Goal: Information Seeking & Learning: Find contact information

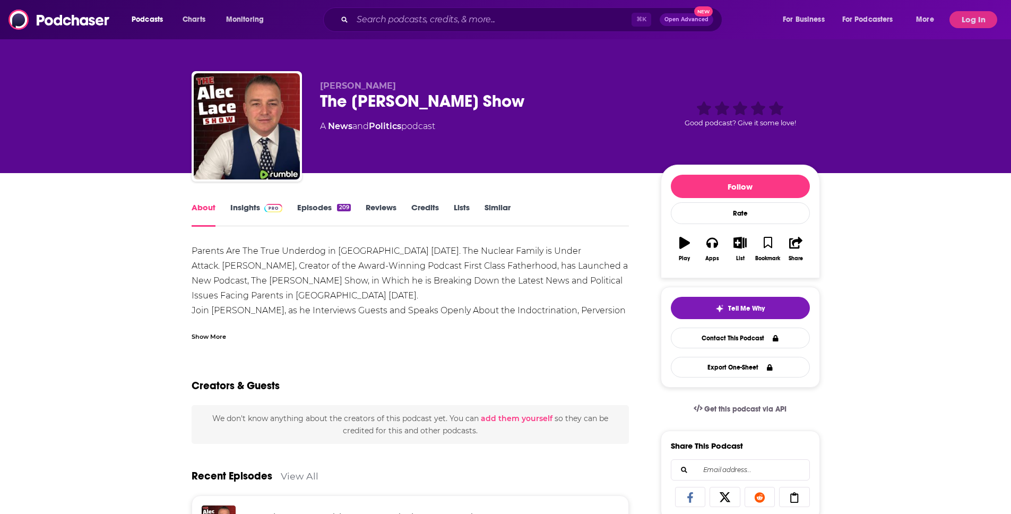
click at [244, 204] on link "Insights" at bounding box center [256, 214] width 53 height 24
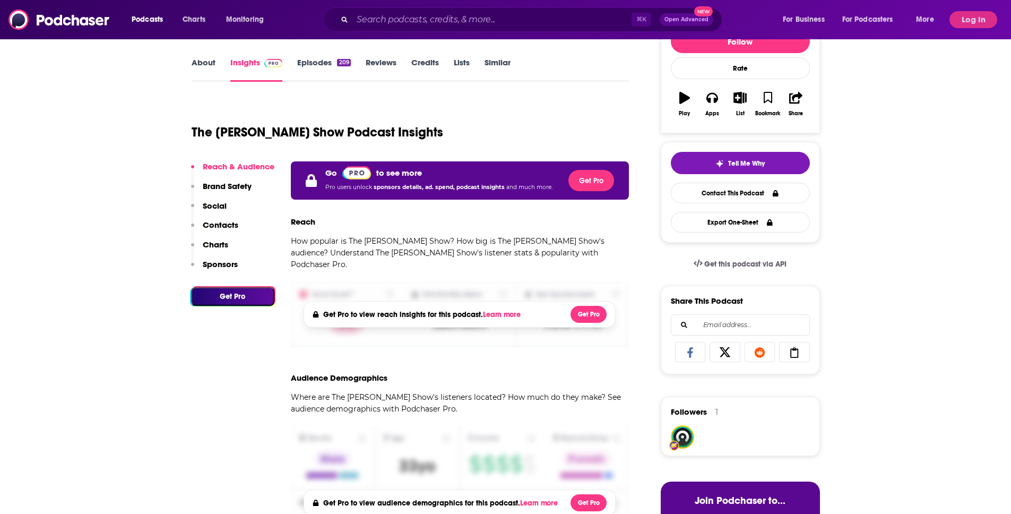
click at [221, 205] on p "Social" at bounding box center [215, 206] width 24 height 10
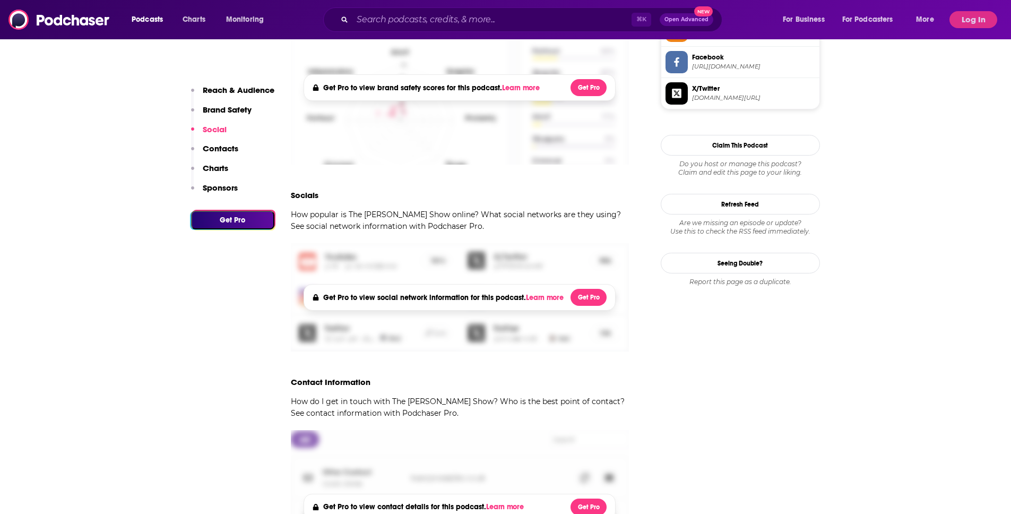
scroll to position [823, 0]
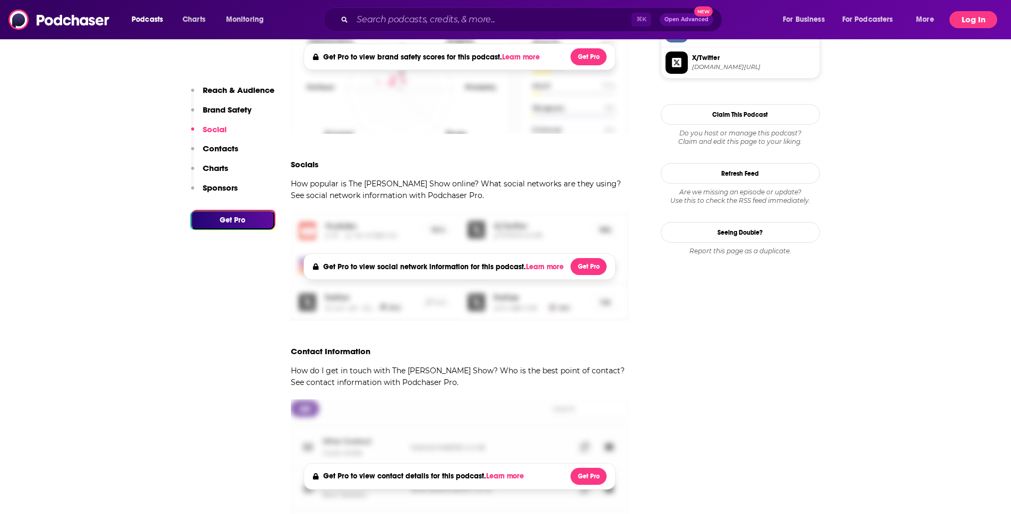
click at [970, 21] on button "Log In" at bounding box center [974, 19] width 48 height 17
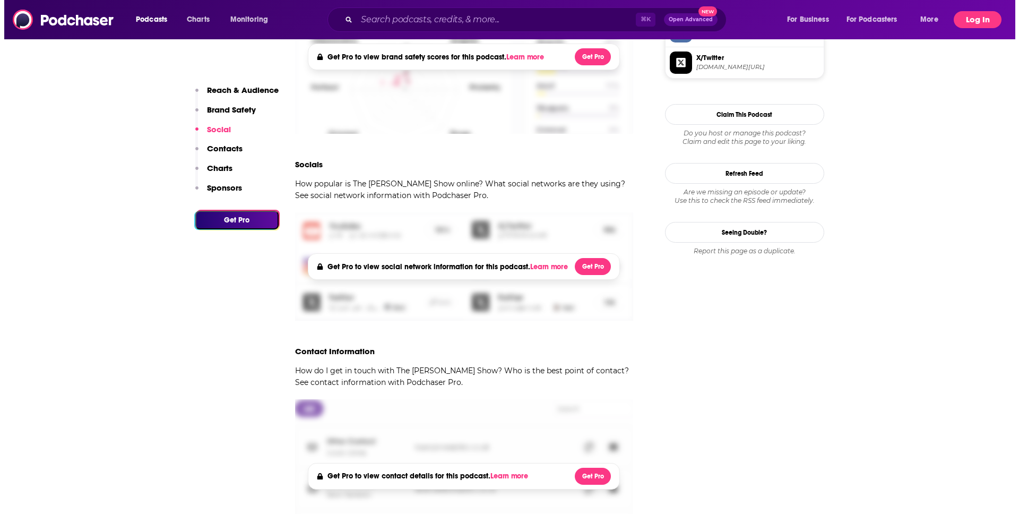
scroll to position [0, 0]
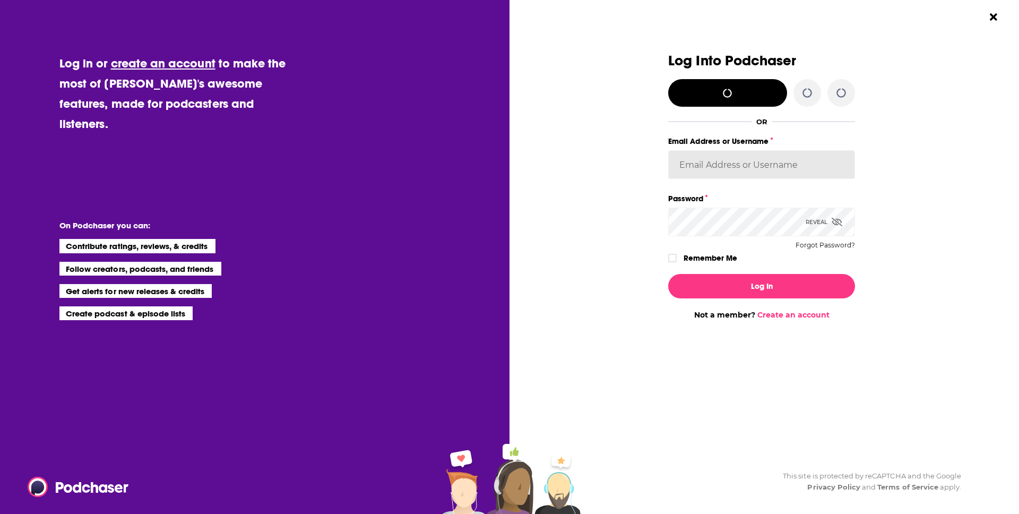
type input "brenda_epic"
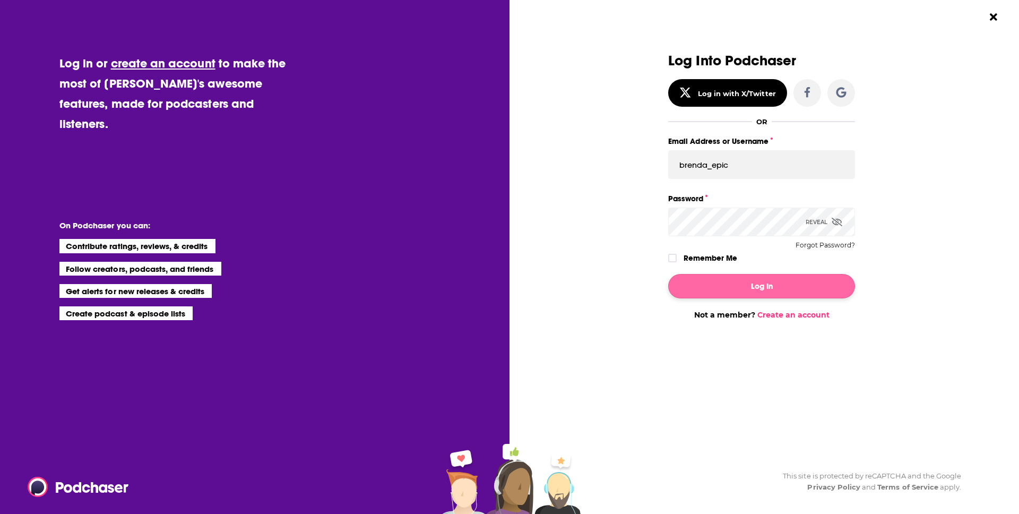
drag, startPoint x: 721, startPoint y: 257, endPoint x: 722, endPoint y: 276, distance: 18.6
click at [721, 258] on label "Remember Me" at bounding box center [711, 258] width 54 height 14
click at [676, 263] on input "rememberMe" at bounding box center [672, 263] width 6 height 0
click at [719, 308] on div "Log In Not a member? Create an account" at bounding box center [761, 292] width 187 height 54
click at [719, 301] on div "Log In Not a member? Create an account" at bounding box center [761, 292] width 187 height 54
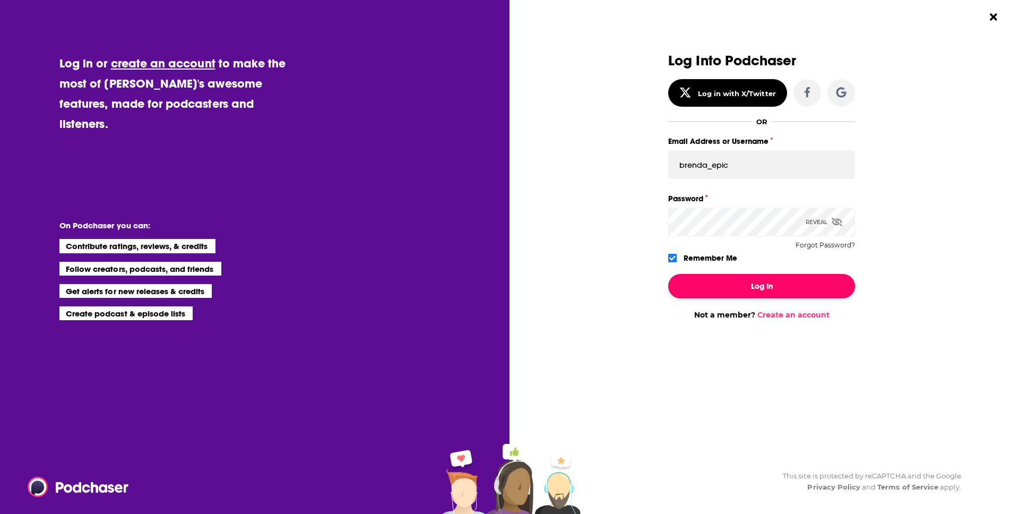
click at [714, 283] on button "Log In" at bounding box center [761, 286] width 187 height 24
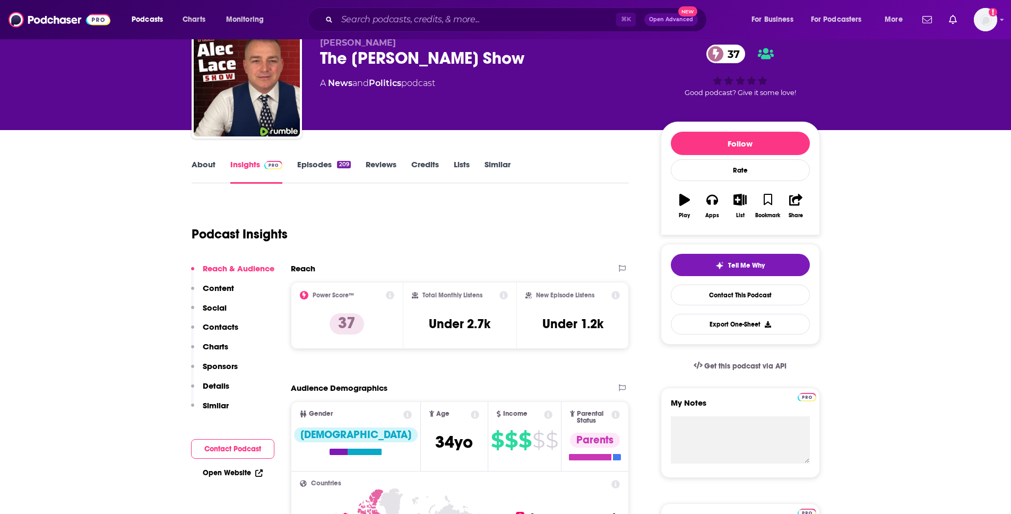
scroll to position [42, 0]
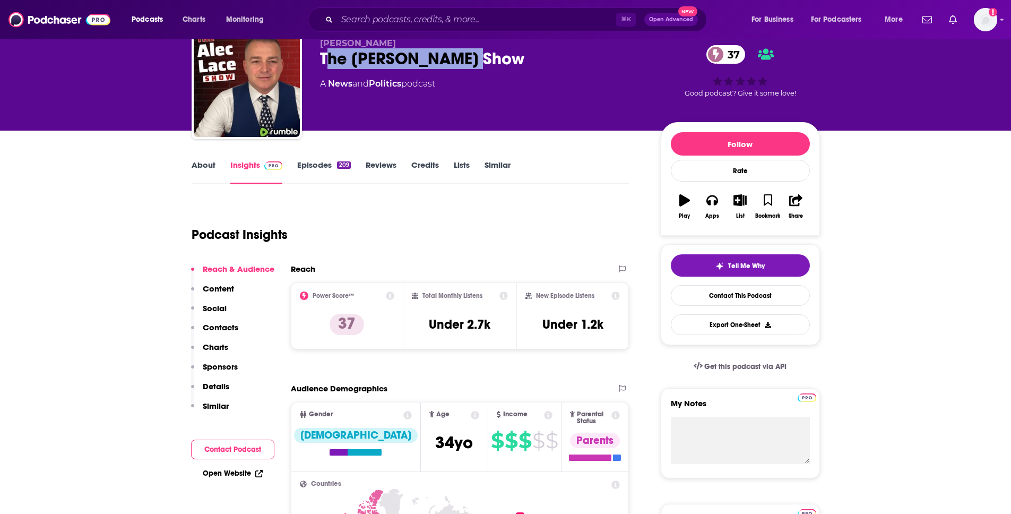
drag, startPoint x: 324, startPoint y: 57, endPoint x: 528, endPoint y: 72, distance: 203.9
click at [528, 72] on div "[PERSON_NAME] The [PERSON_NAME] Show 37 A News and Politics podcast" at bounding box center [482, 80] width 324 height 85
drag, startPoint x: 318, startPoint y: 56, endPoint x: 551, endPoint y: 76, distance: 233.9
click at [551, 76] on div "[PERSON_NAME] The [PERSON_NAME] Show 37 A News and Politics podcast 37 Good pod…" at bounding box center [506, 86] width 629 height 115
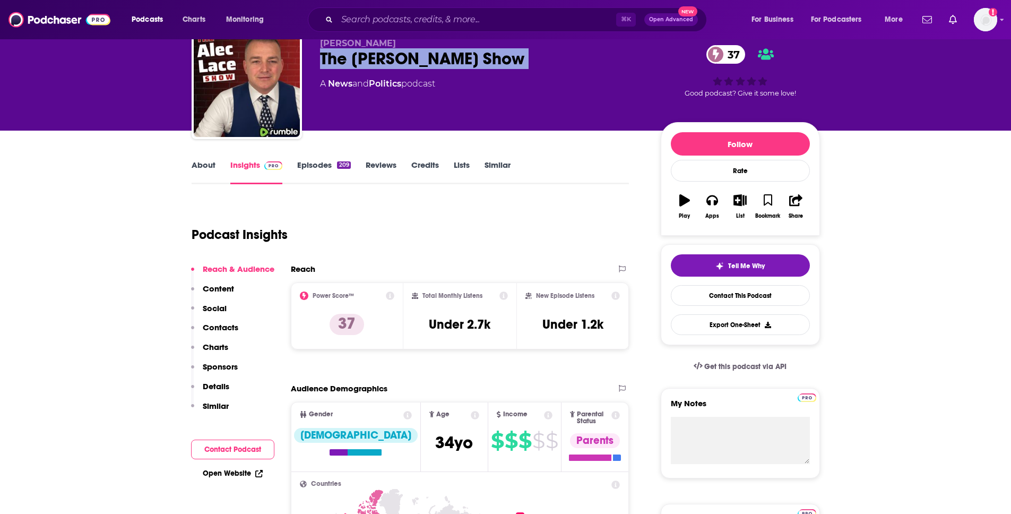
copy div "The [PERSON_NAME] Show 37"
click at [219, 286] on p "Content" at bounding box center [218, 289] width 31 height 10
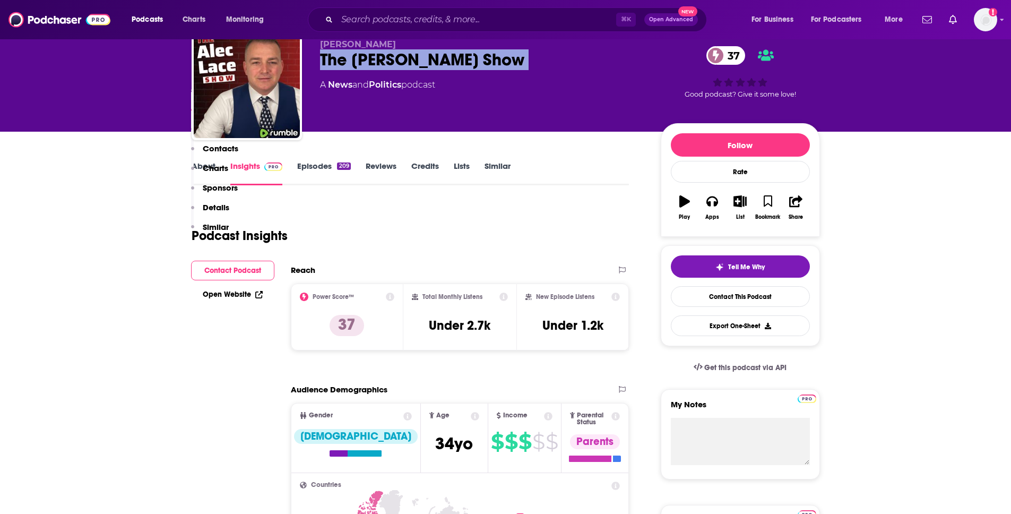
scroll to position [0, 0]
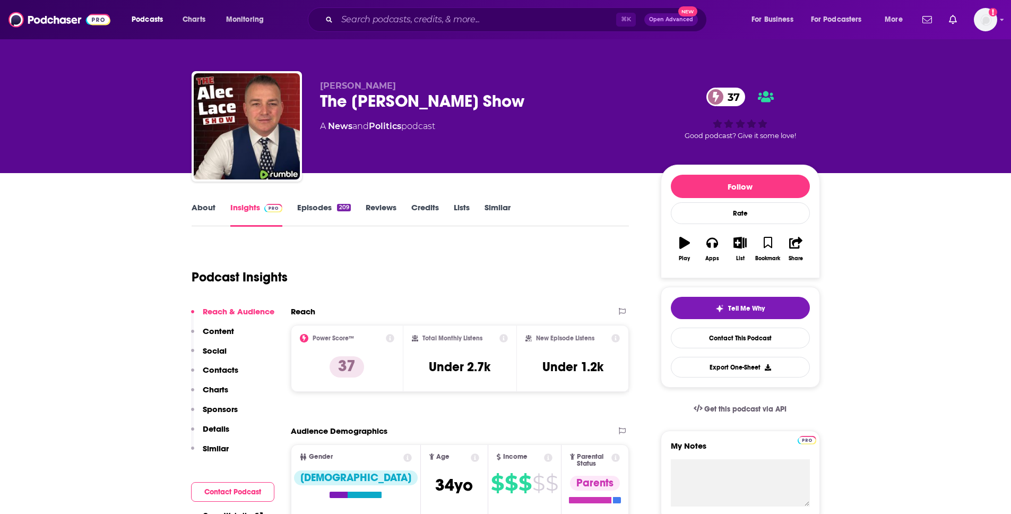
click at [537, 140] on div "[PERSON_NAME] The [PERSON_NAME] Show 37 A News and Politics podcast" at bounding box center [482, 123] width 324 height 85
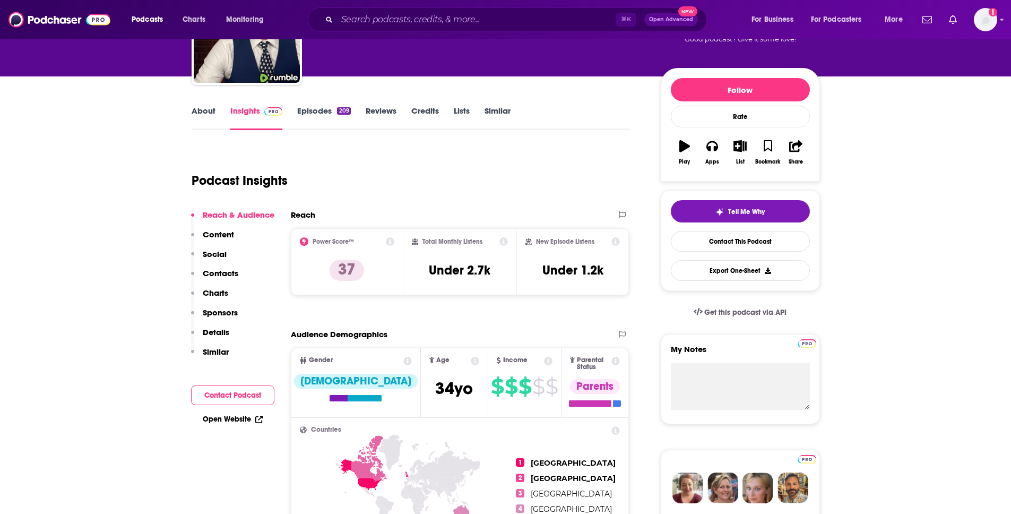
scroll to position [160, 0]
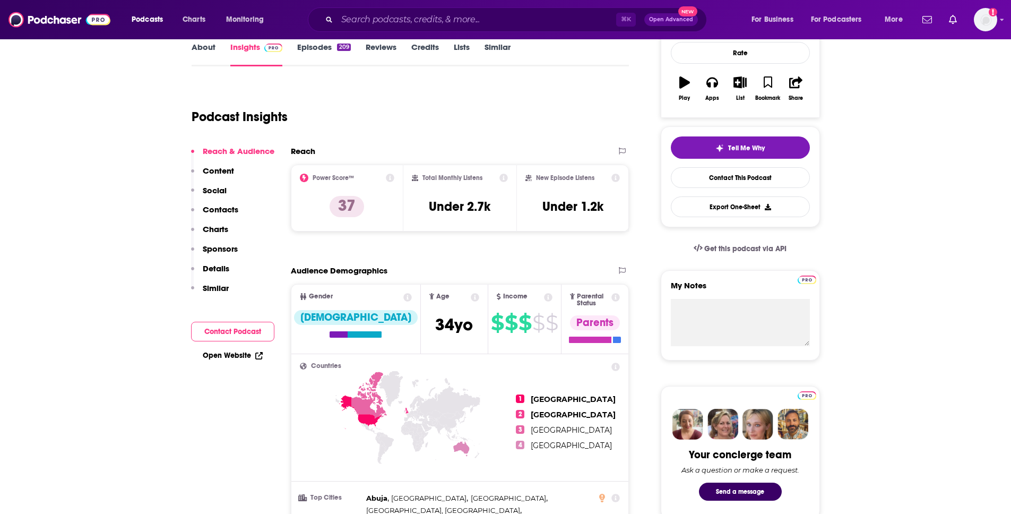
click at [224, 215] on button "Contacts" at bounding box center [214, 214] width 47 height 20
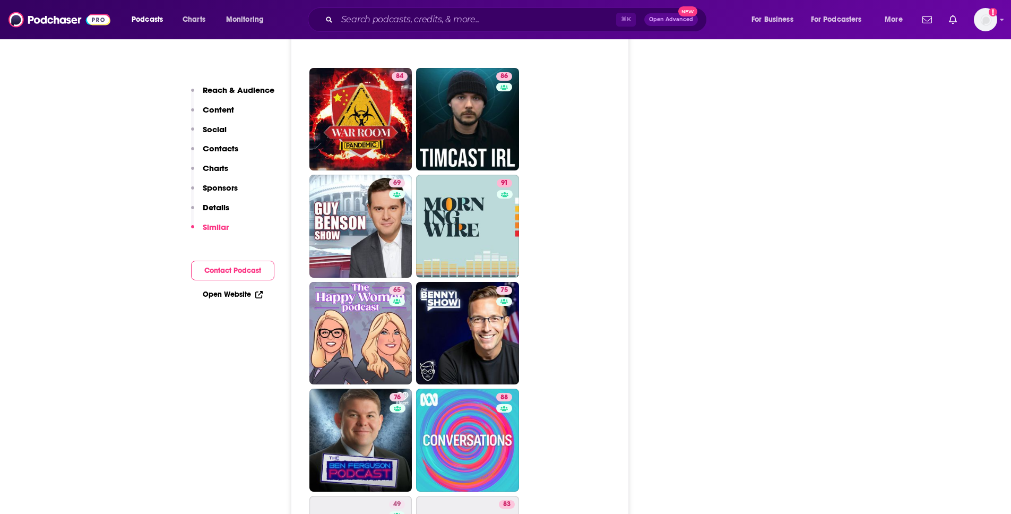
scroll to position [2339, 0]
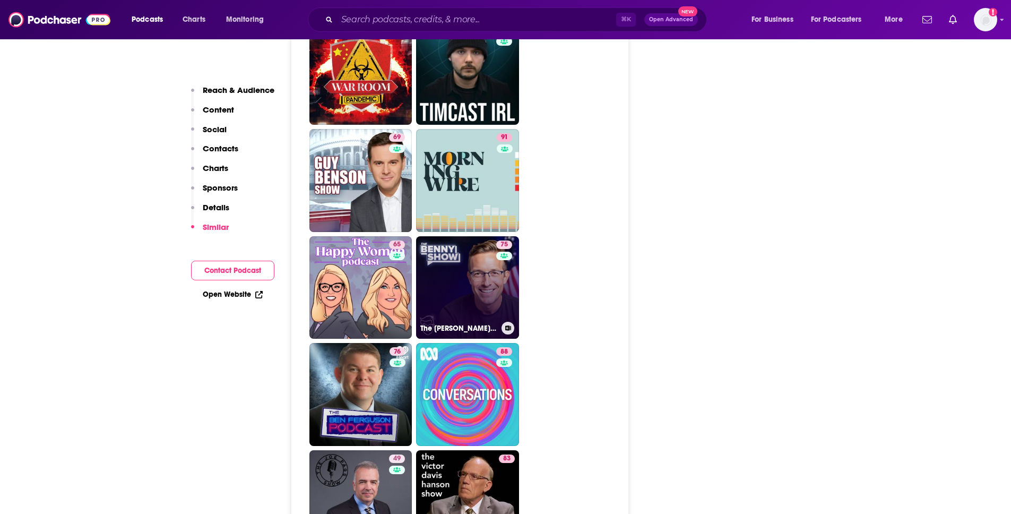
click at [485, 261] on link "75 The [PERSON_NAME] Show" at bounding box center [467, 287] width 103 height 103
type input "[URL][DOMAIN_NAME][PERSON_NAME]"
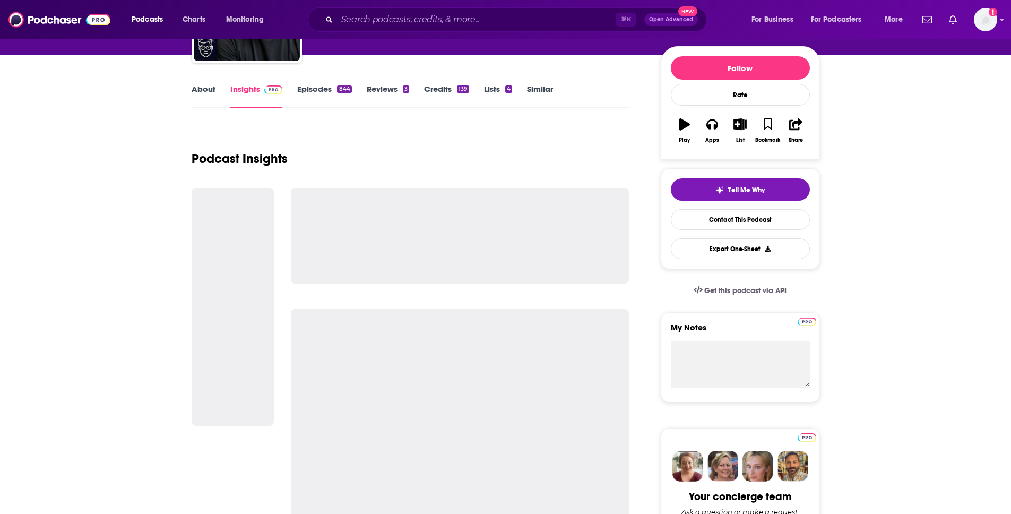
scroll to position [123, 0]
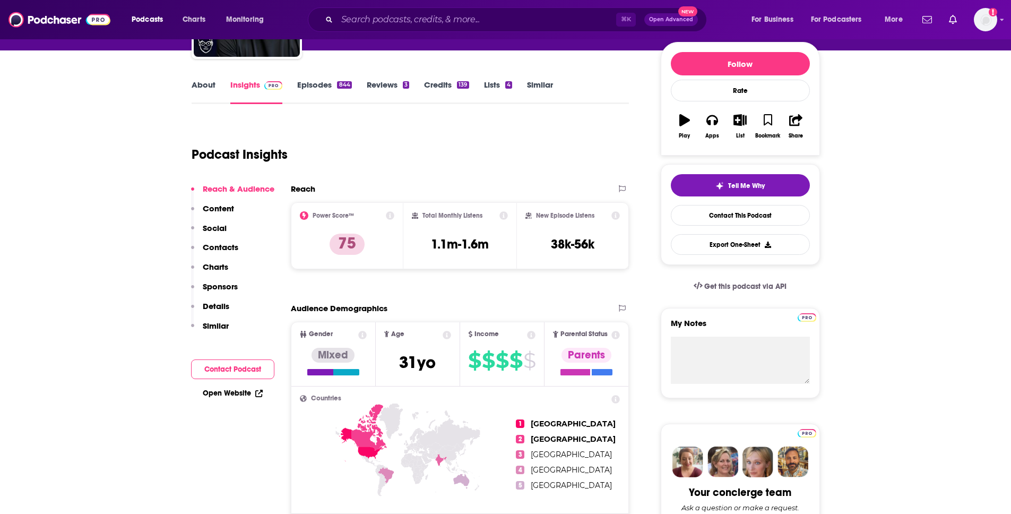
click at [224, 246] on p "Contacts" at bounding box center [221, 247] width 36 height 10
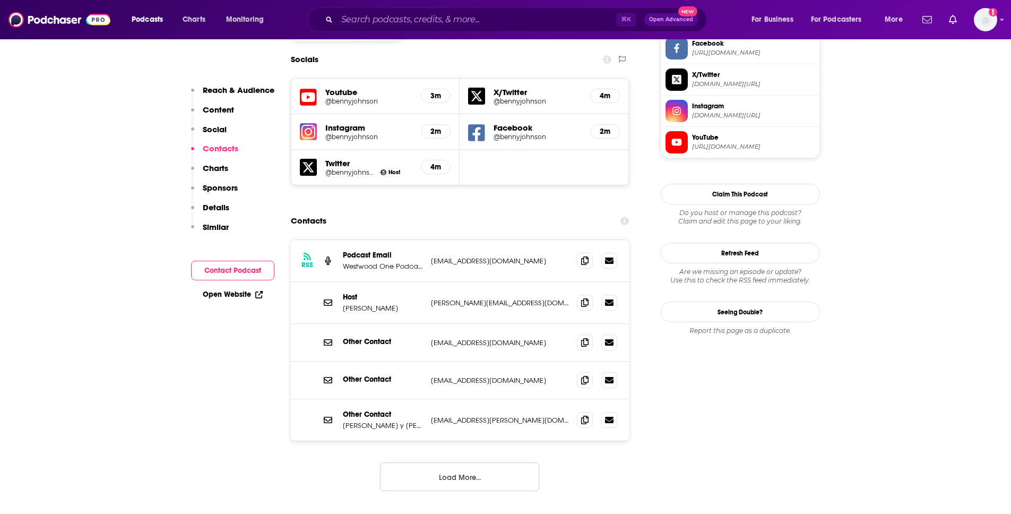
scroll to position [933, 0]
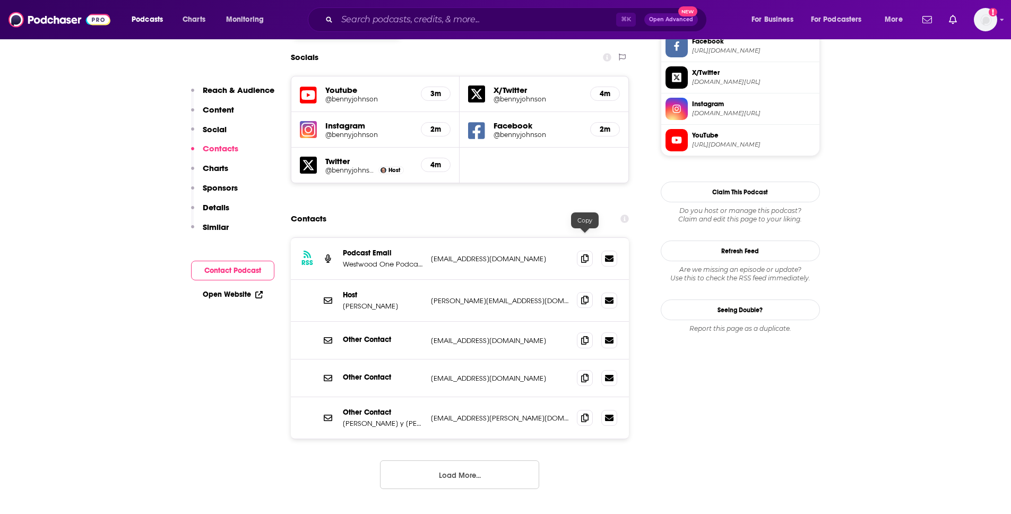
click at [583, 296] on icon at bounding box center [584, 300] width 7 height 8
click at [586, 296] on icon at bounding box center [584, 300] width 7 height 8
